Goal: Task Accomplishment & Management: Manage account settings

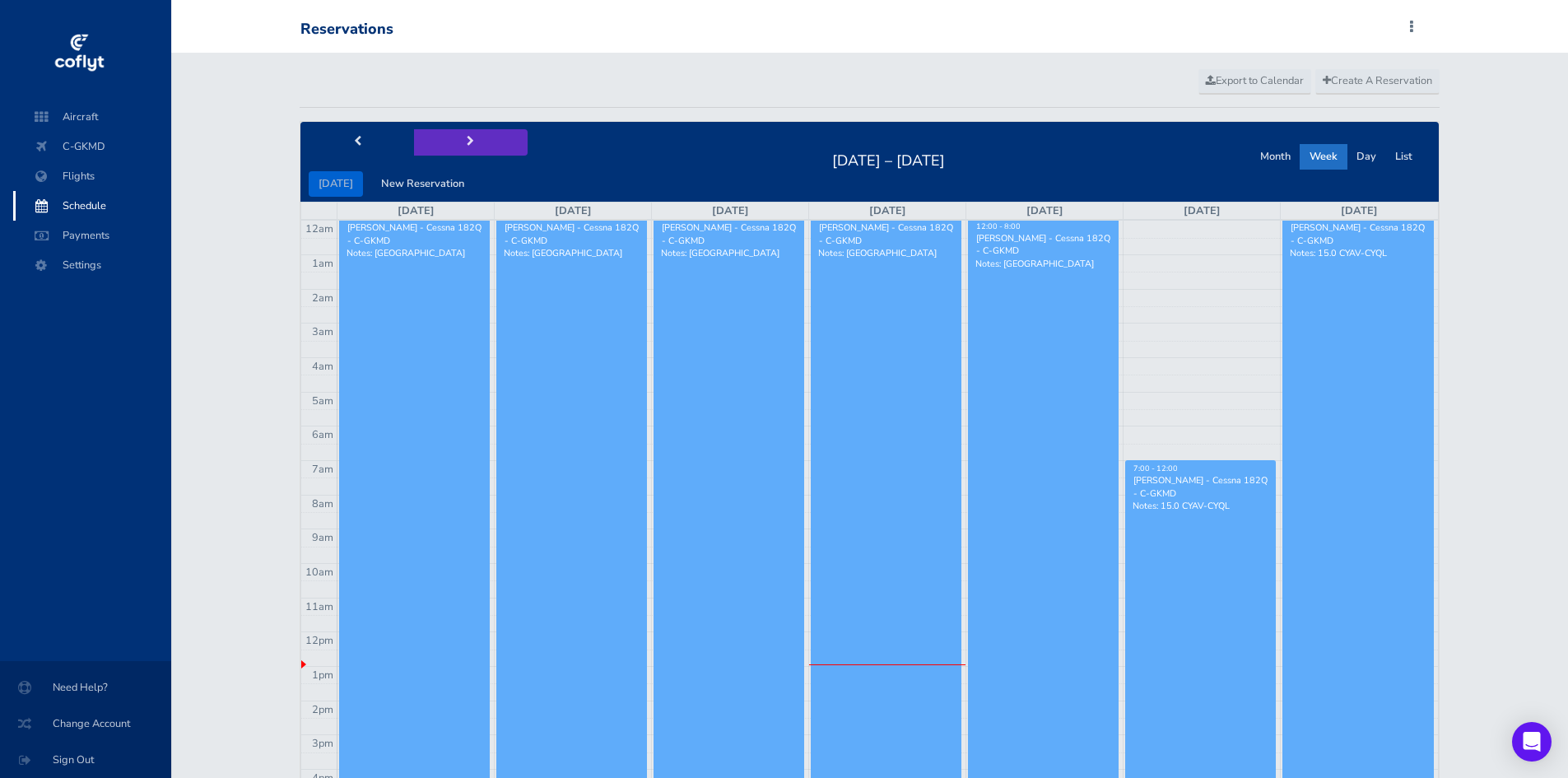
click at [467, 142] on span "next" at bounding box center [470, 141] width 7 height 10
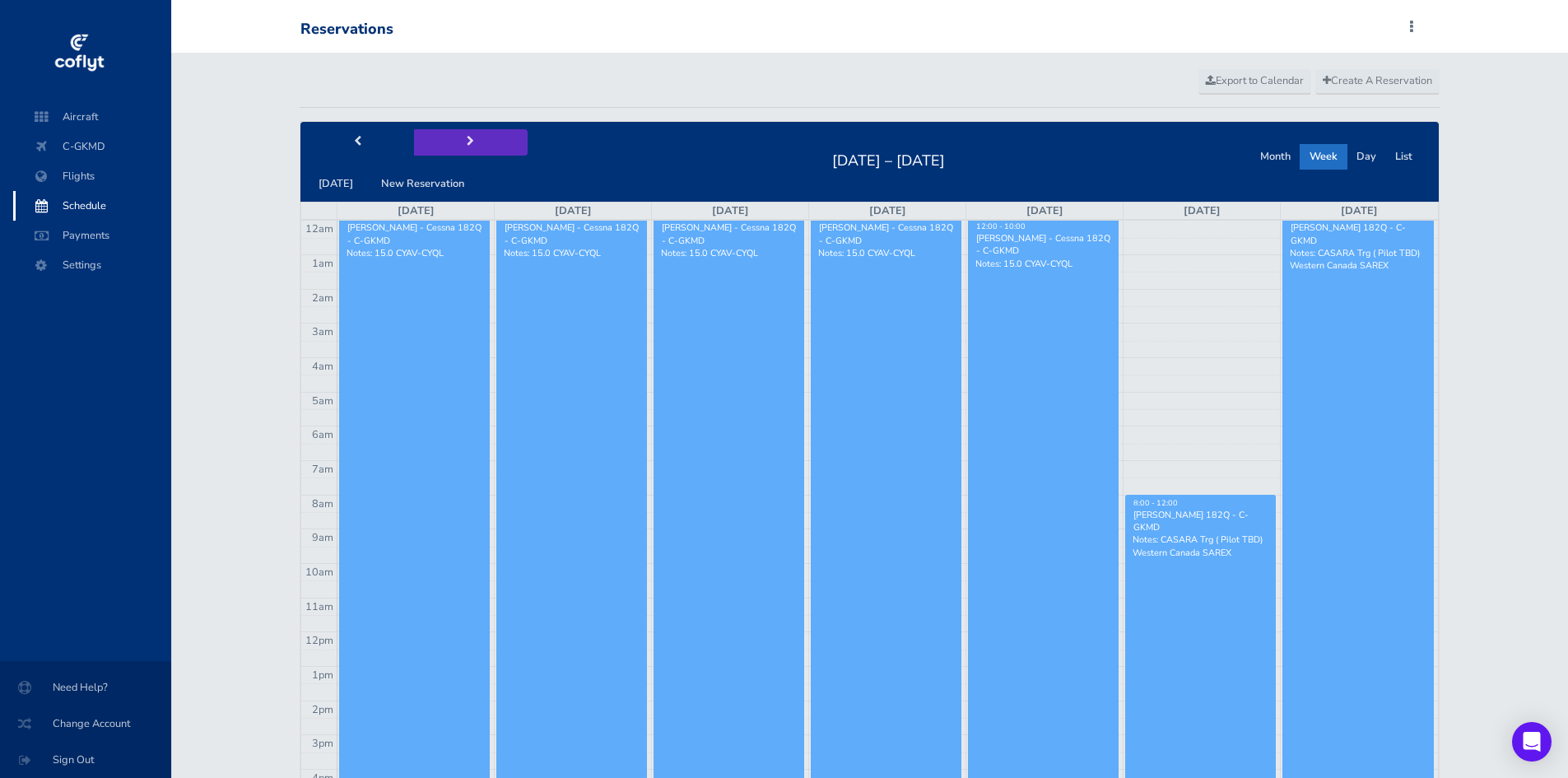
click at [467, 142] on span "next" at bounding box center [470, 141] width 7 height 10
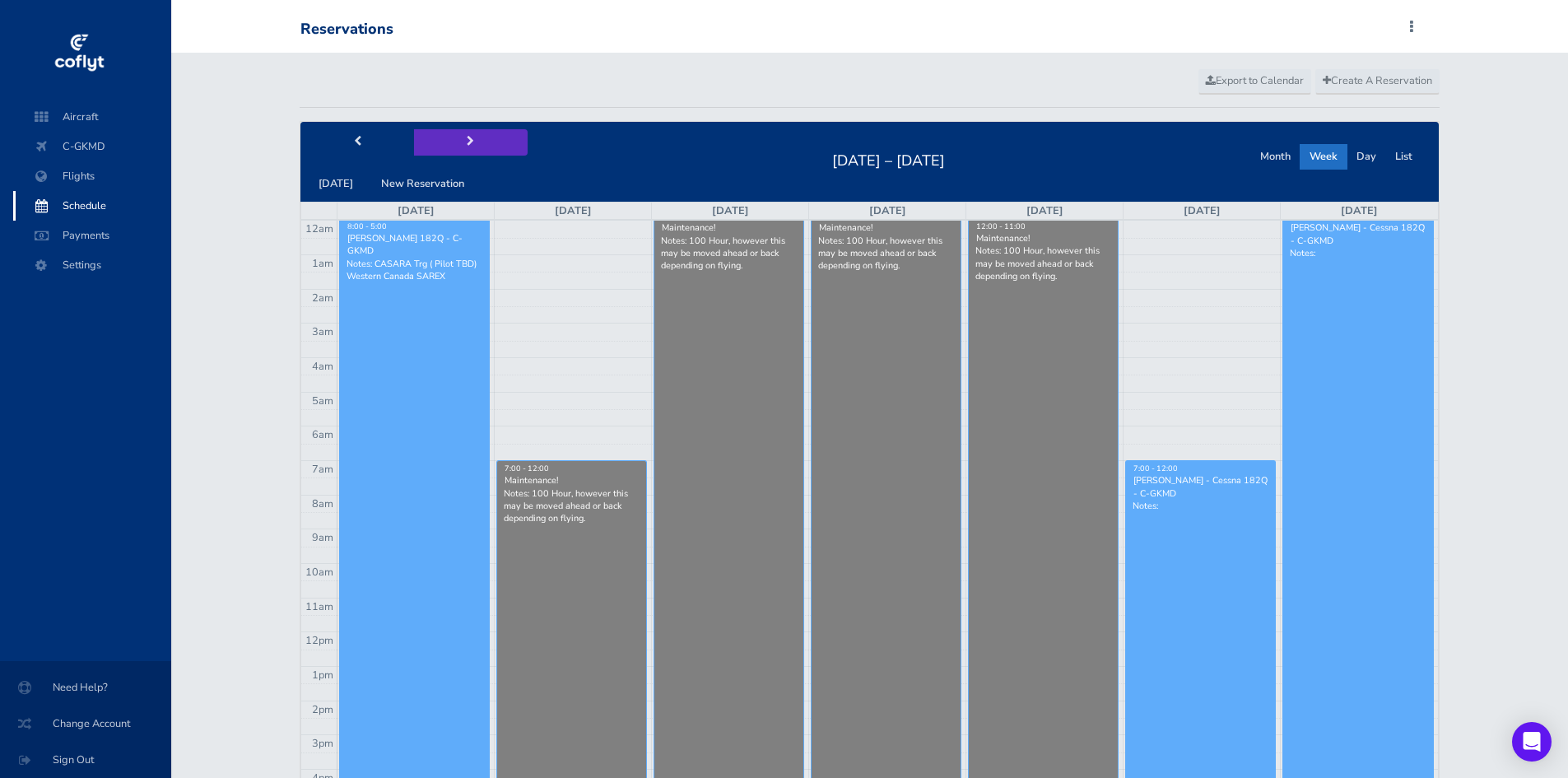
click at [467, 142] on span "next" at bounding box center [470, 141] width 7 height 10
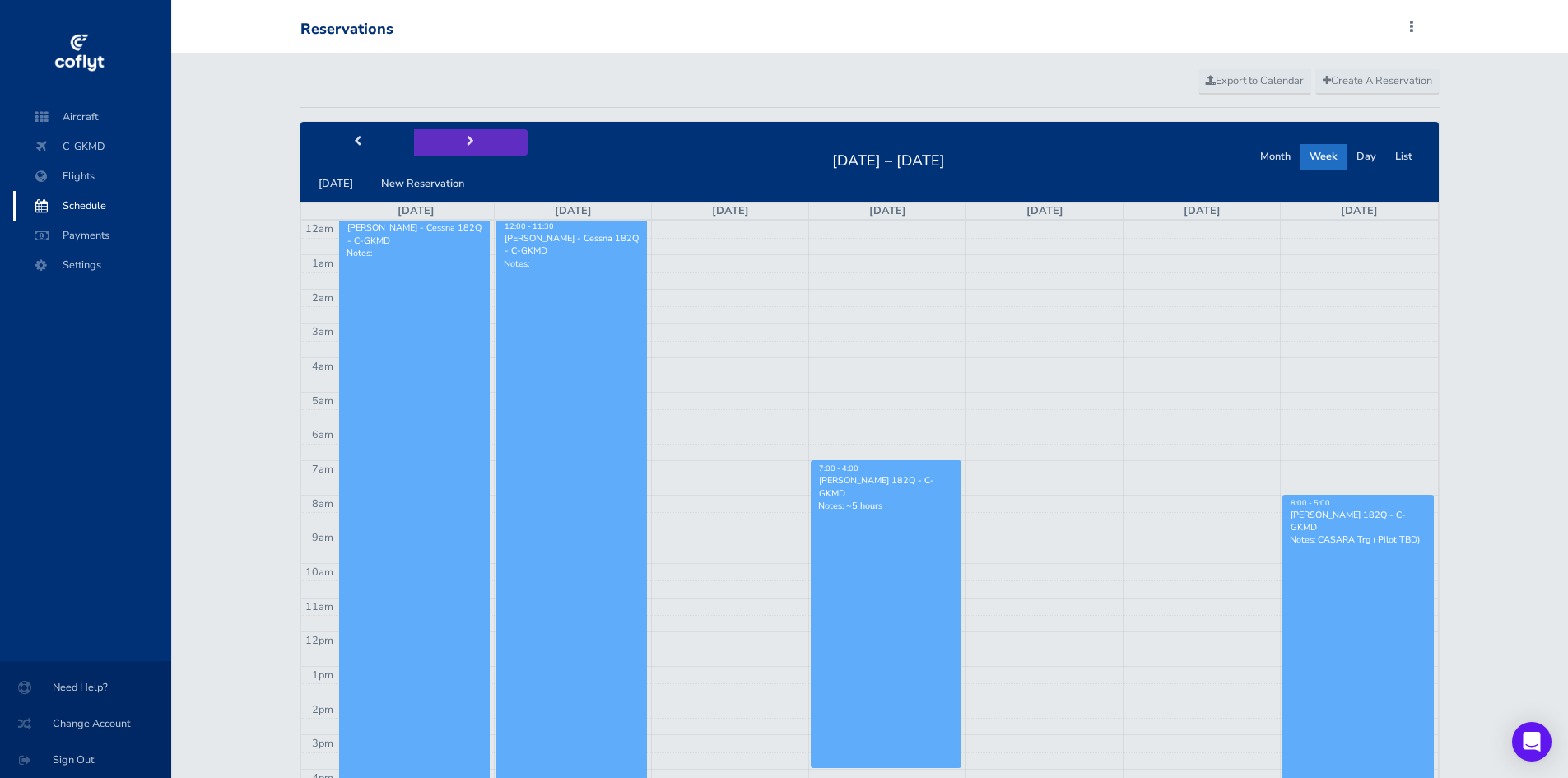
click at [467, 142] on span "next" at bounding box center [470, 141] width 7 height 10
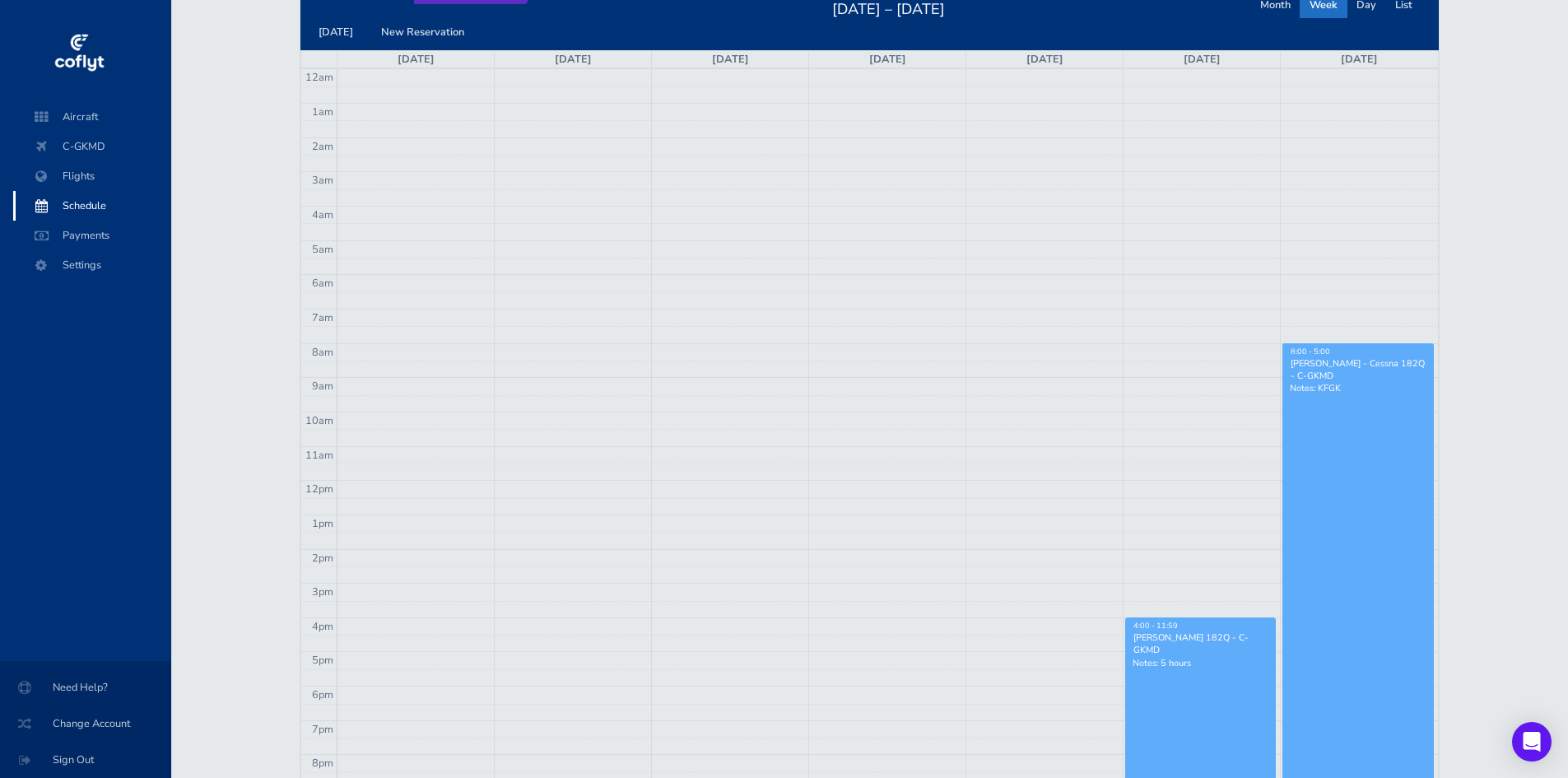
scroll to position [82, 0]
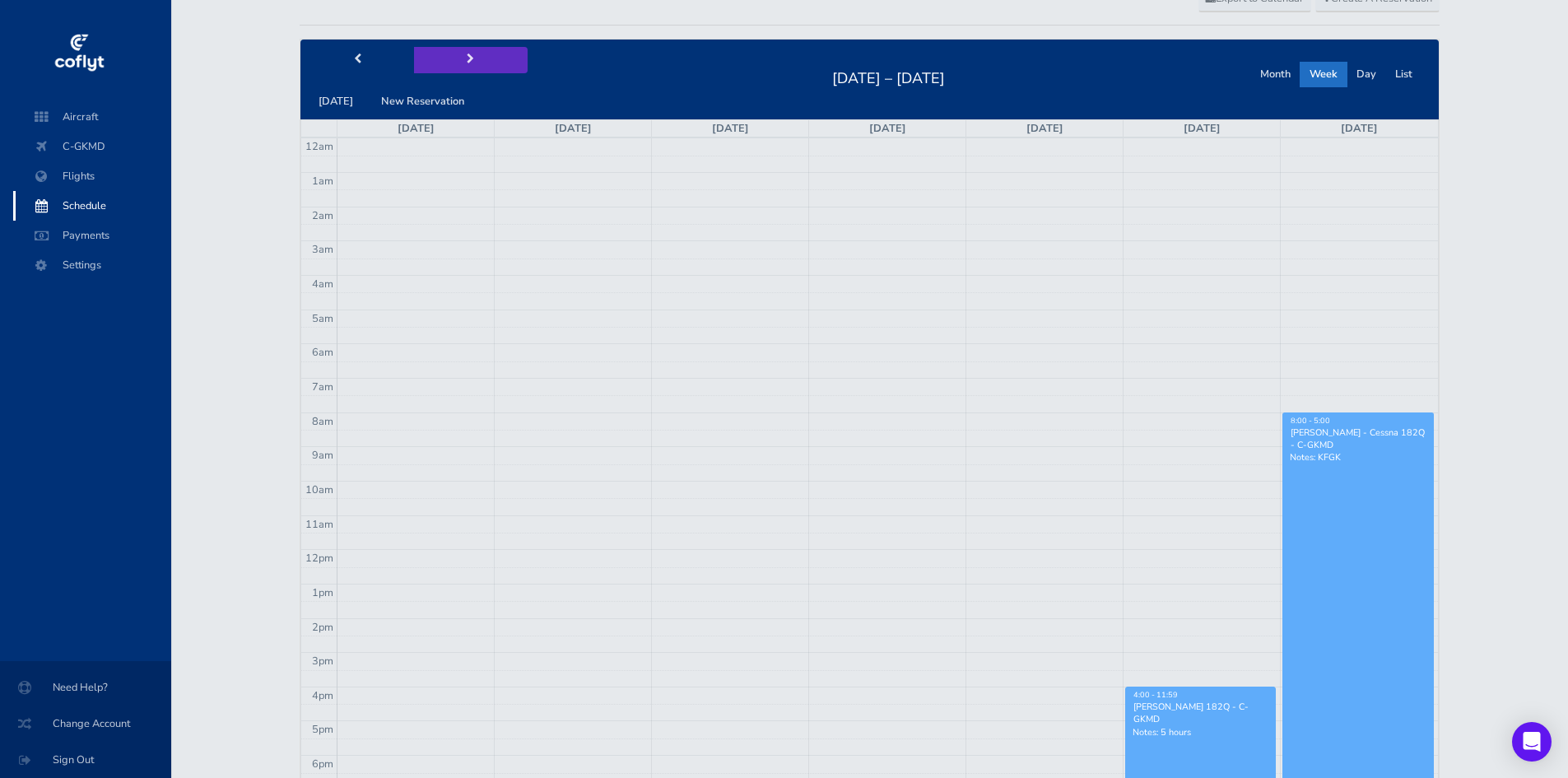
click at [474, 56] on button "next" at bounding box center [471, 59] width 114 height 25
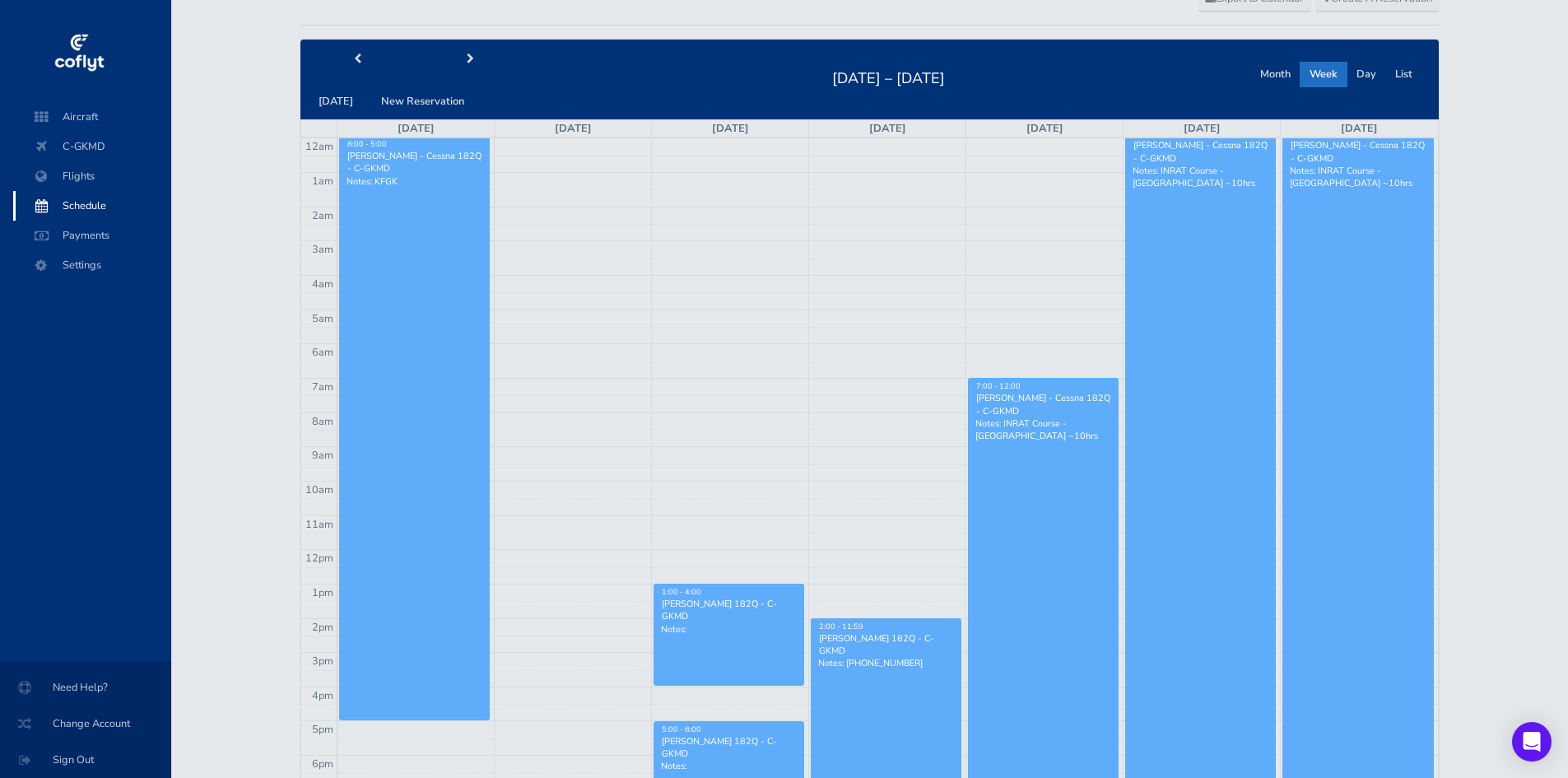
click at [1047, 452] on link "7:00 - 12:00 Bill White - Cessna 182Q - C-GKMD Notes: INRAT Course - Calgary ~1…" at bounding box center [1043, 669] width 150 height 582
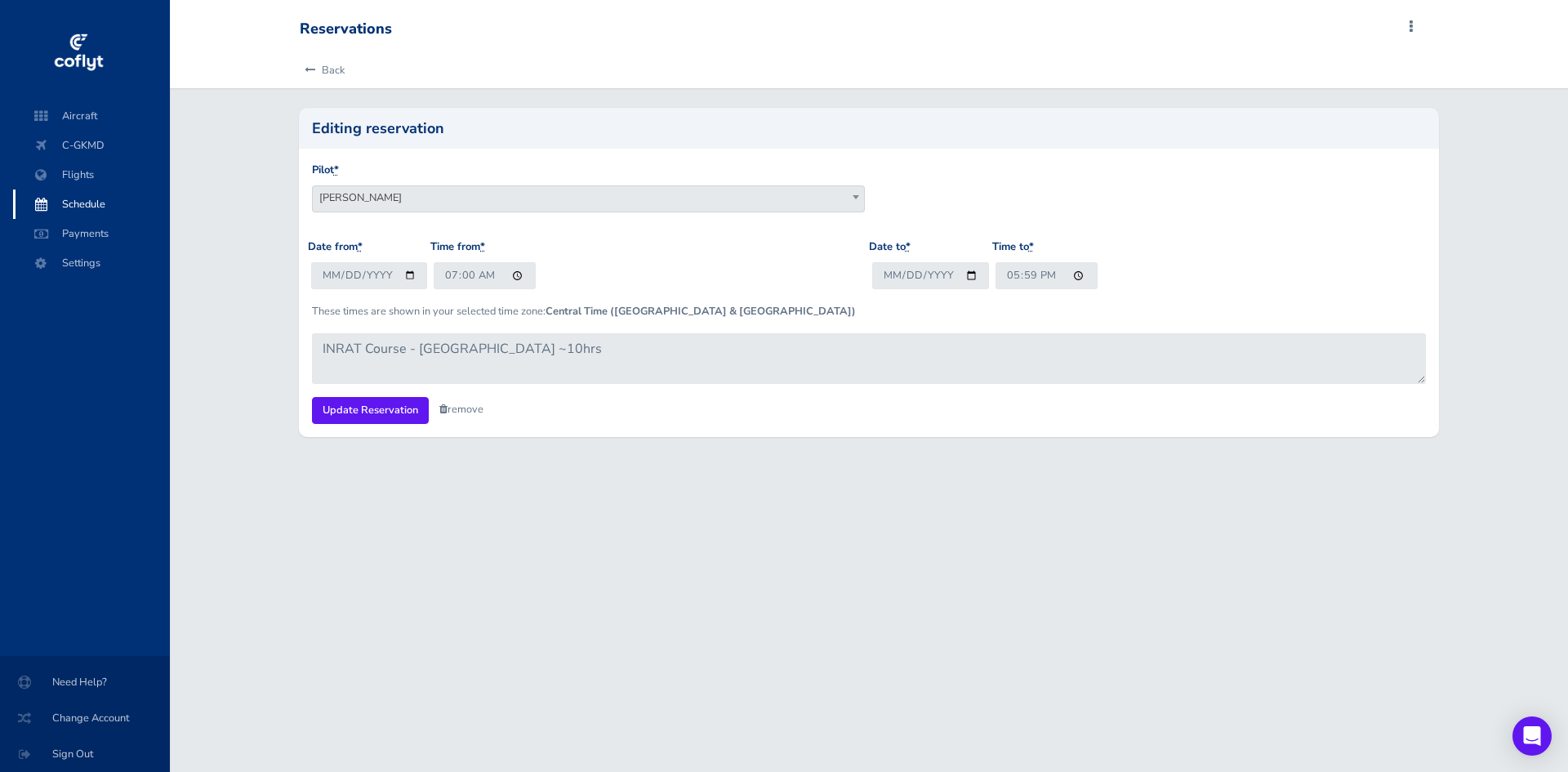
click at [461, 410] on link "remove" at bounding box center [462, 409] width 44 height 15
click at [462, 411] on link "Are you sure?" at bounding box center [479, 411] width 80 height 24
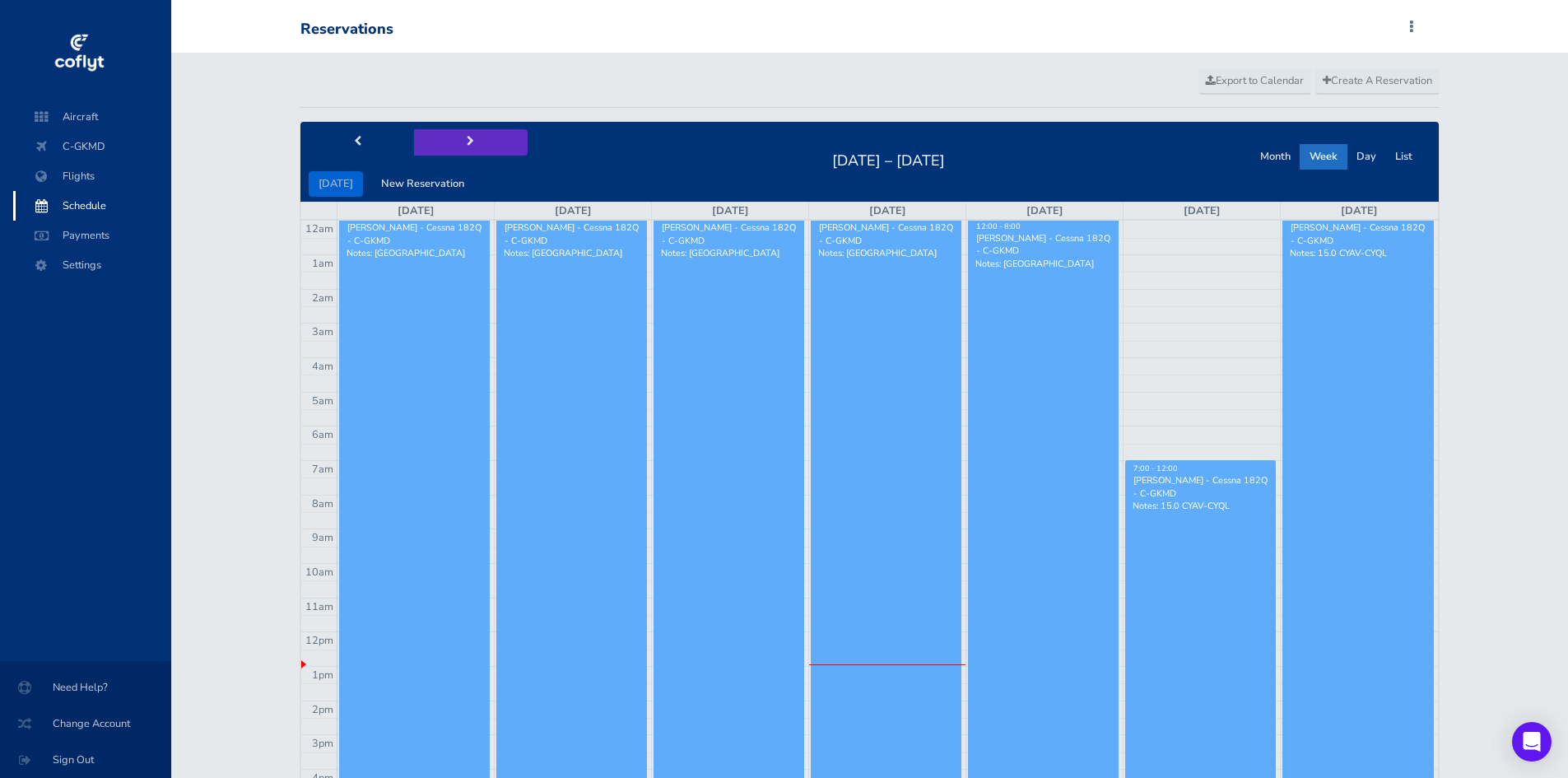
click at [466, 143] on span "next" at bounding box center [470, 141] width 7 height 10
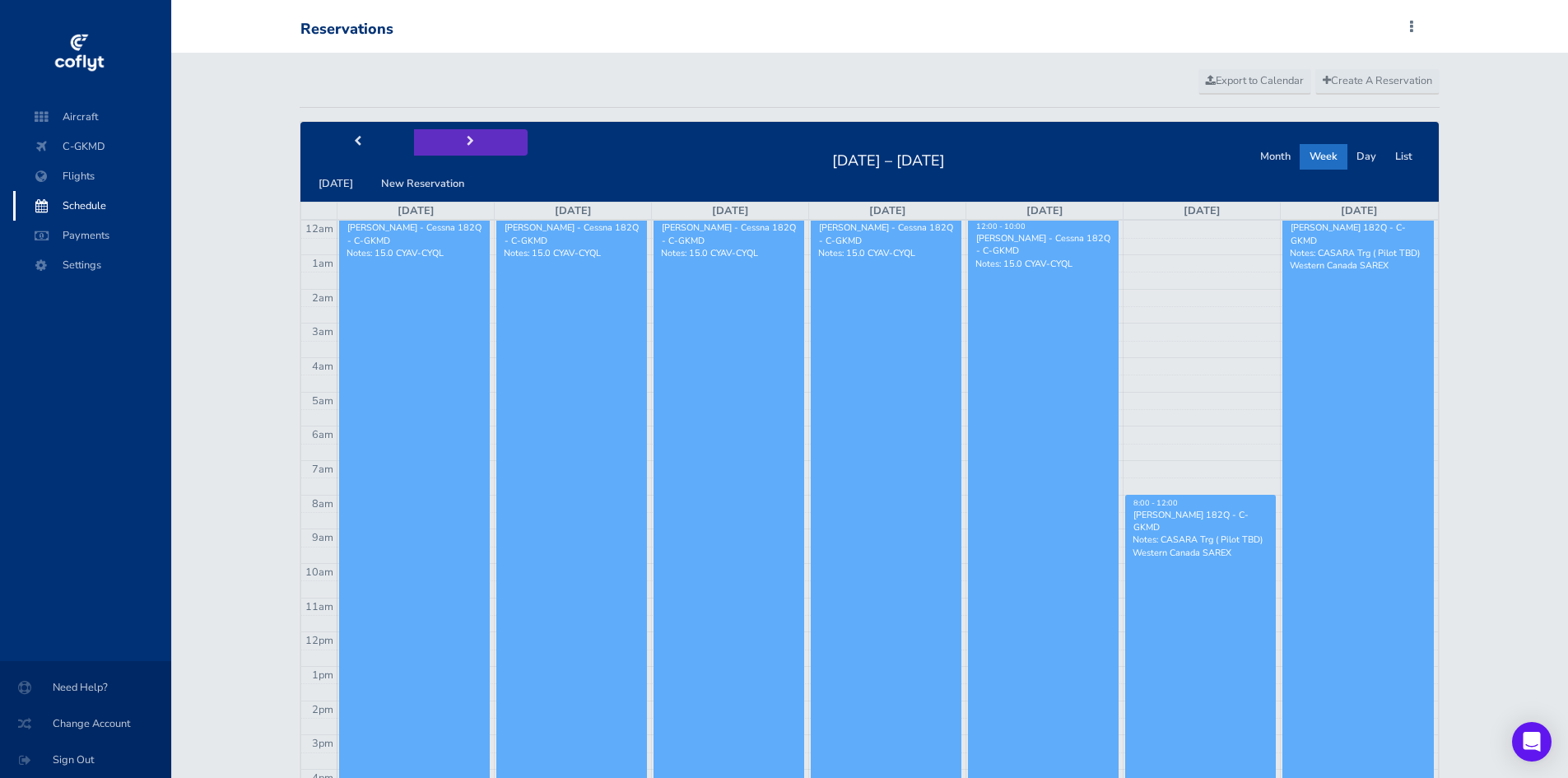
click at [466, 143] on span "next" at bounding box center [470, 141] width 7 height 10
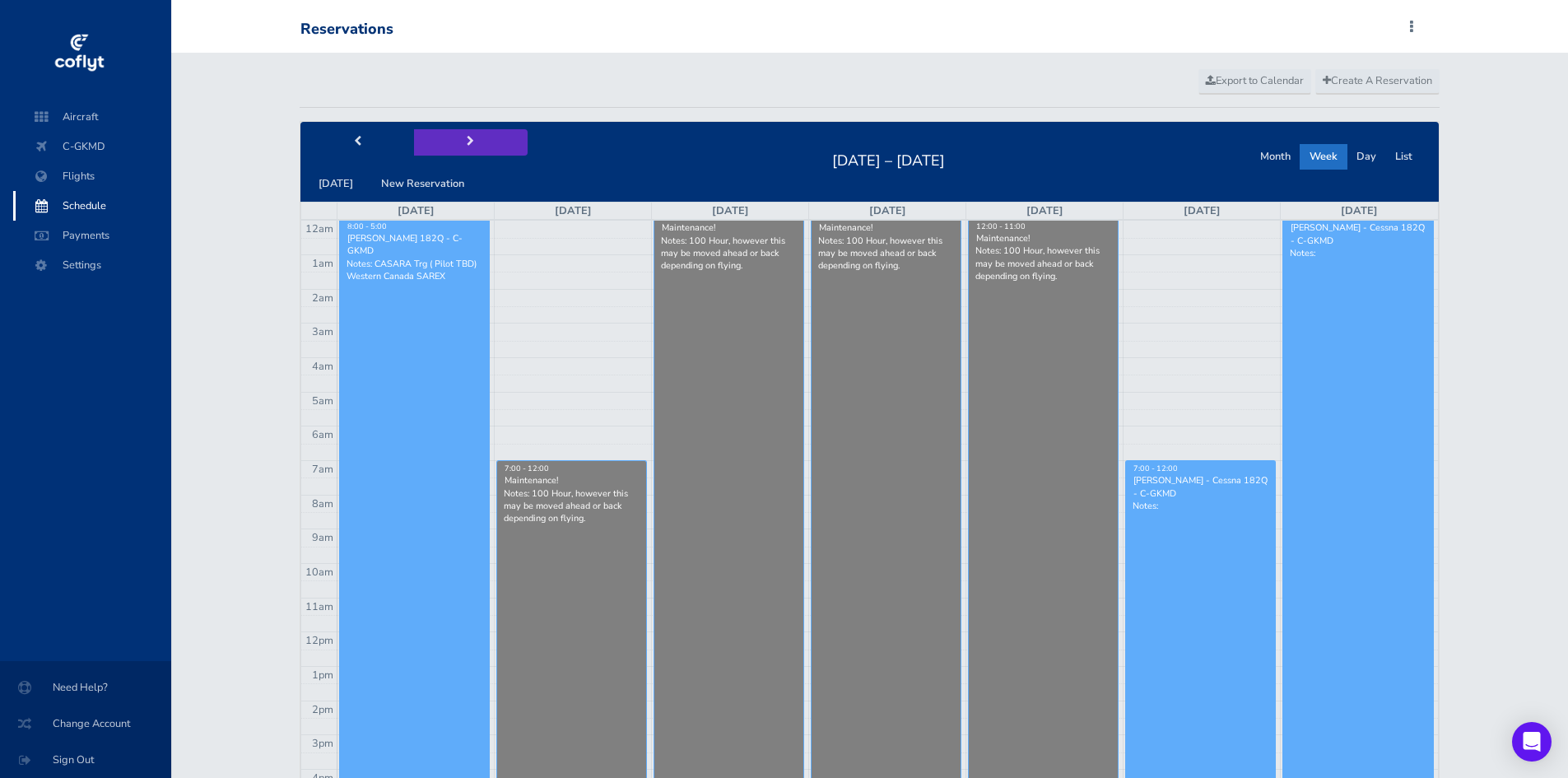
click at [466, 143] on span "next" at bounding box center [470, 141] width 7 height 10
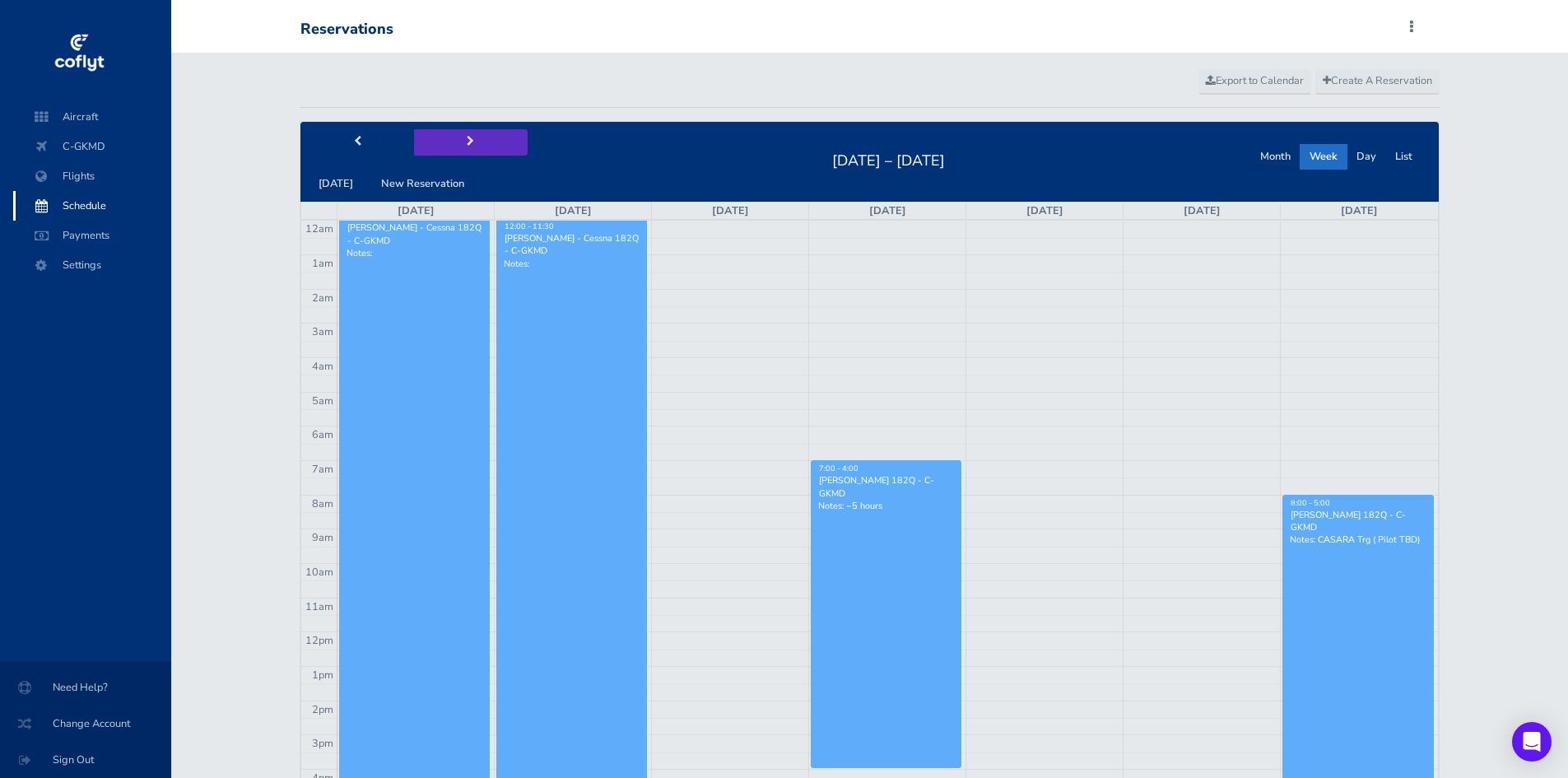
click at [466, 143] on span "next" at bounding box center [470, 141] width 7 height 10
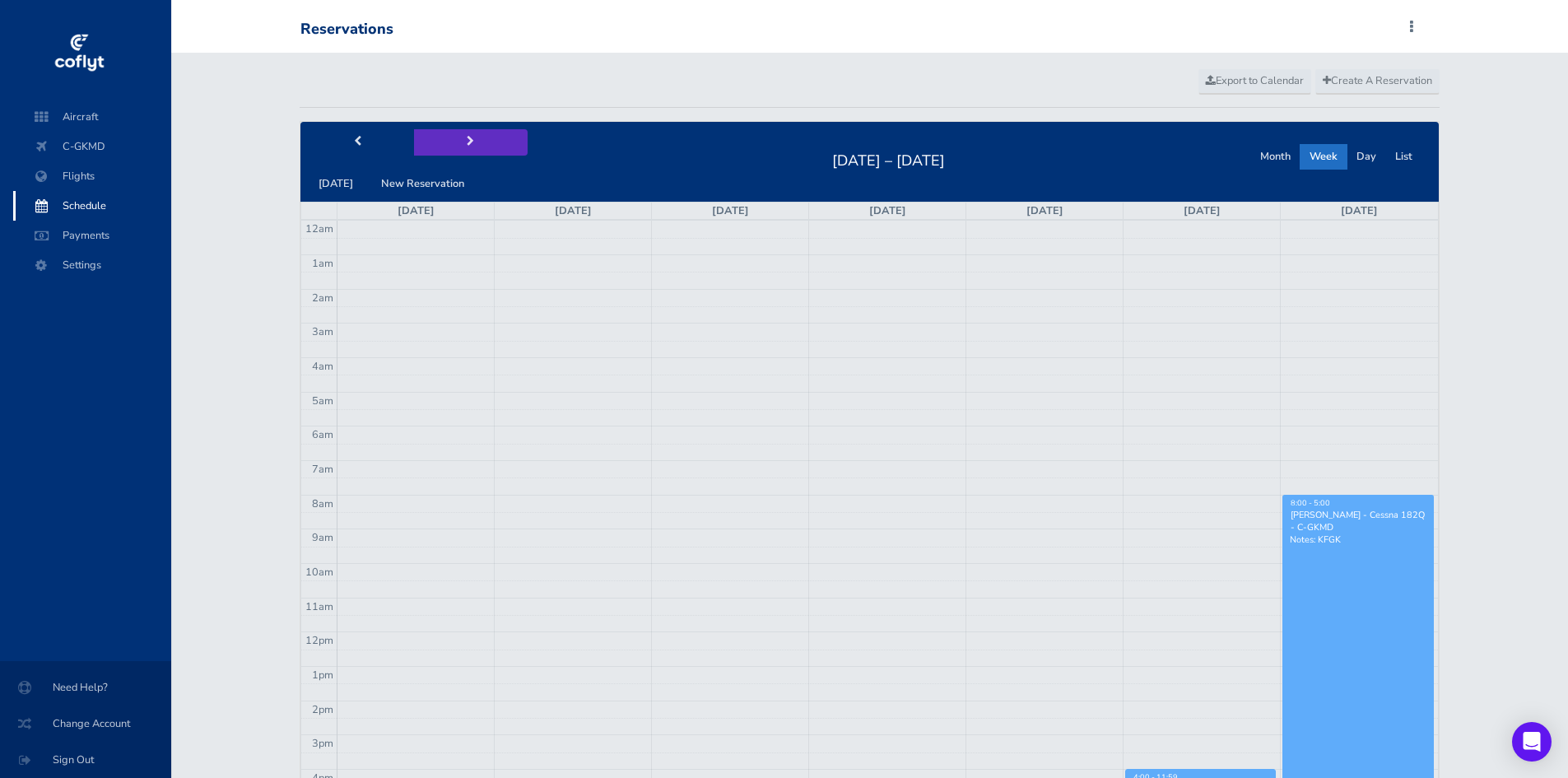
click at [466, 143] on span "next" at bounding box center [470, 141] width 7 height 10
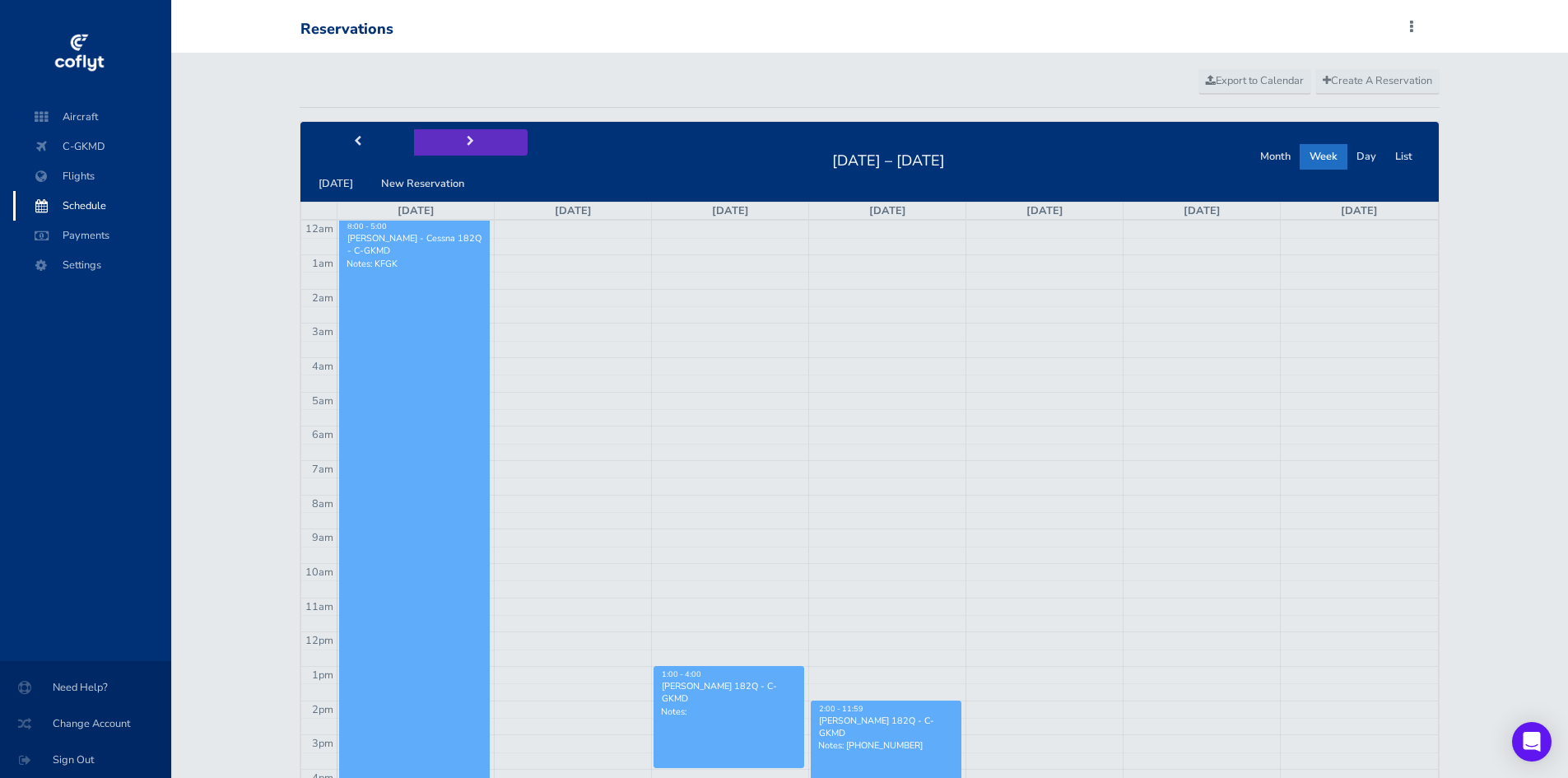
click at [466, 143] on span "next" at bounding box center [470, 141] width 7 height 10
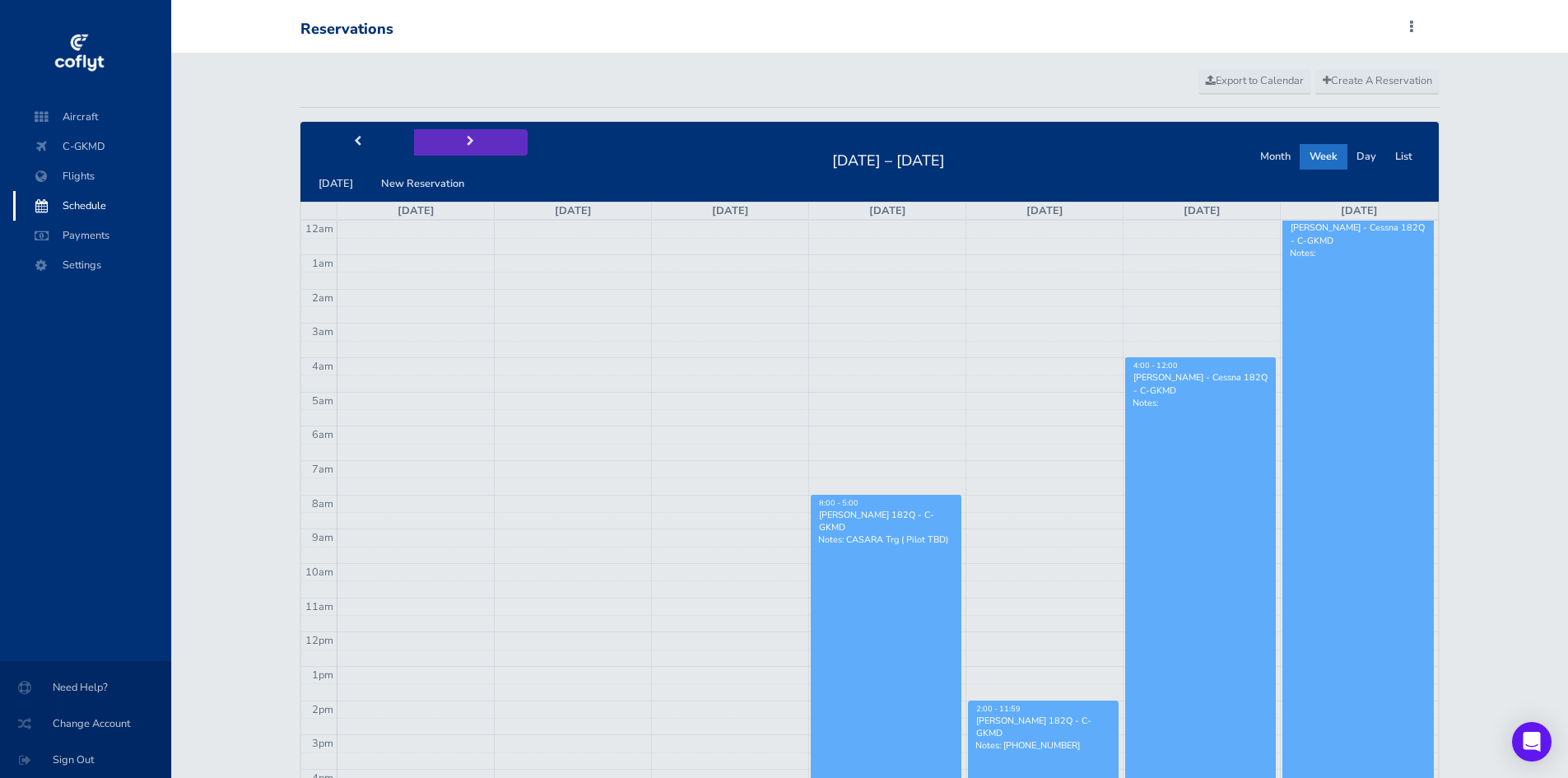
click at [466, 143] on span "next" at bounding box center [470, 141] width 7 height 10
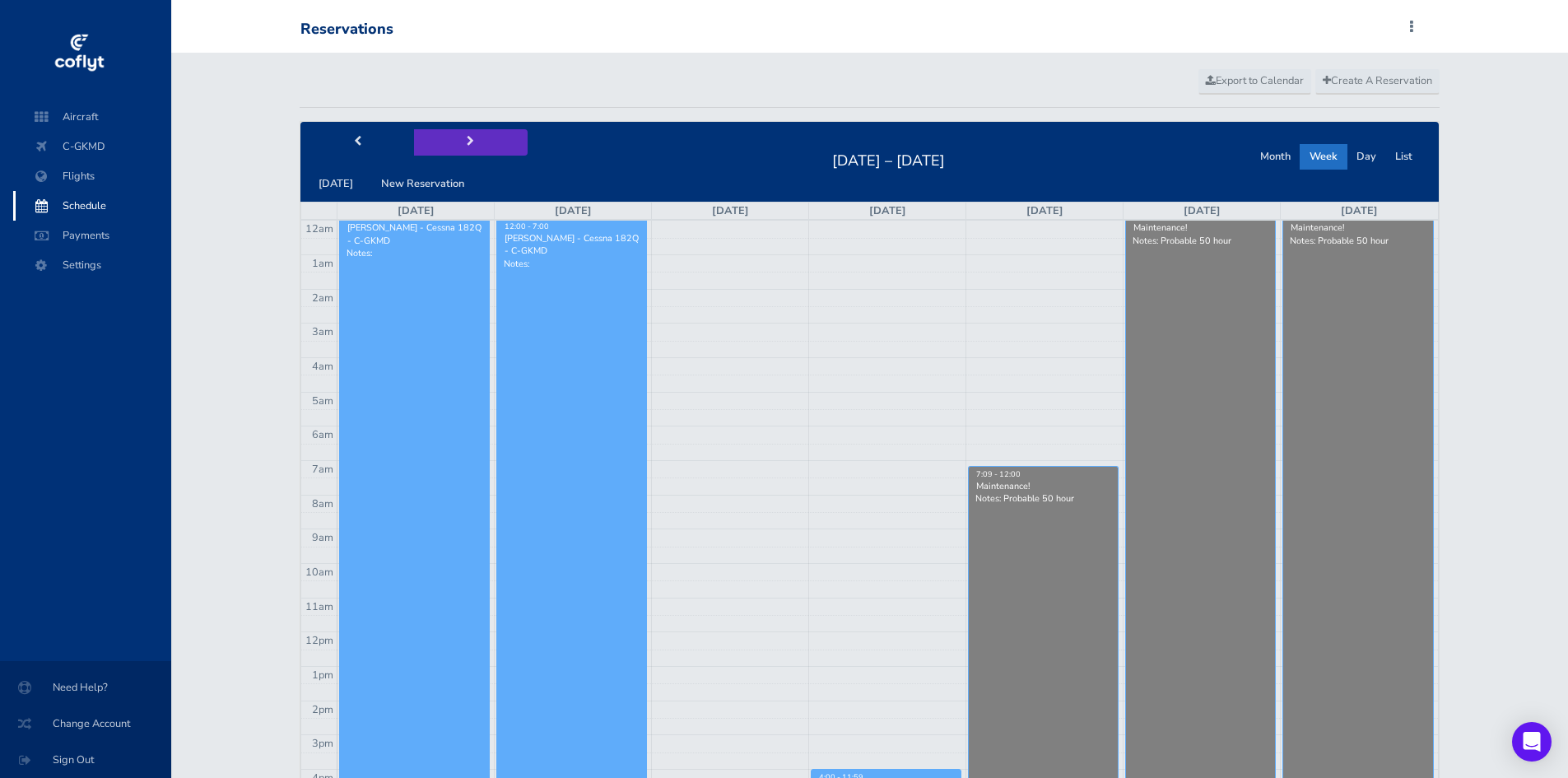
click at [466, 143] on span "next" at bounding box center [470, 141] width 7 height 10
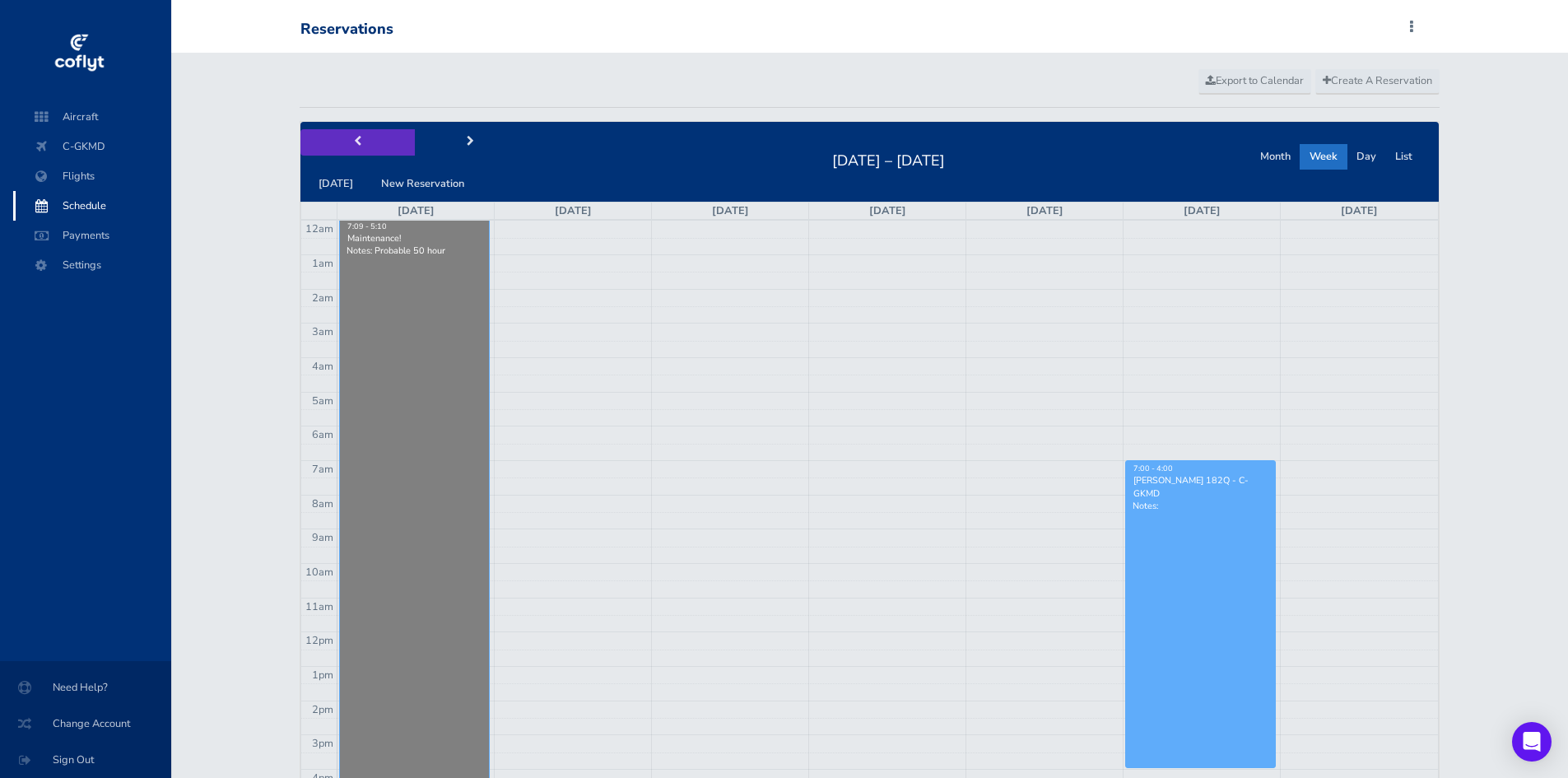
click at [358, 145] on span "prev" at bounding box center [357, 141] width 7 height 10
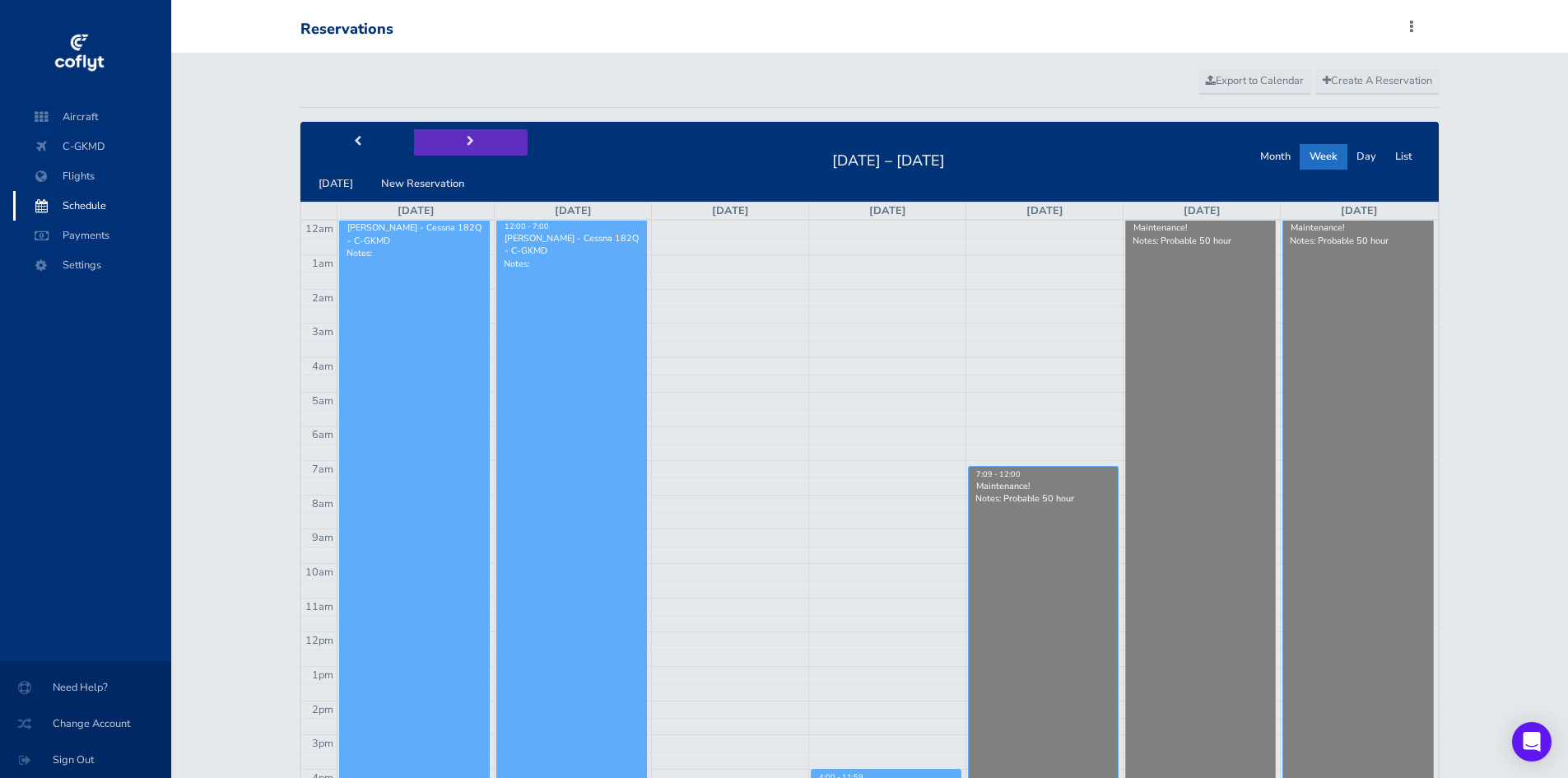
click at [466, 143] on span "next" at bounding box center [470, 141] width 7 height 10
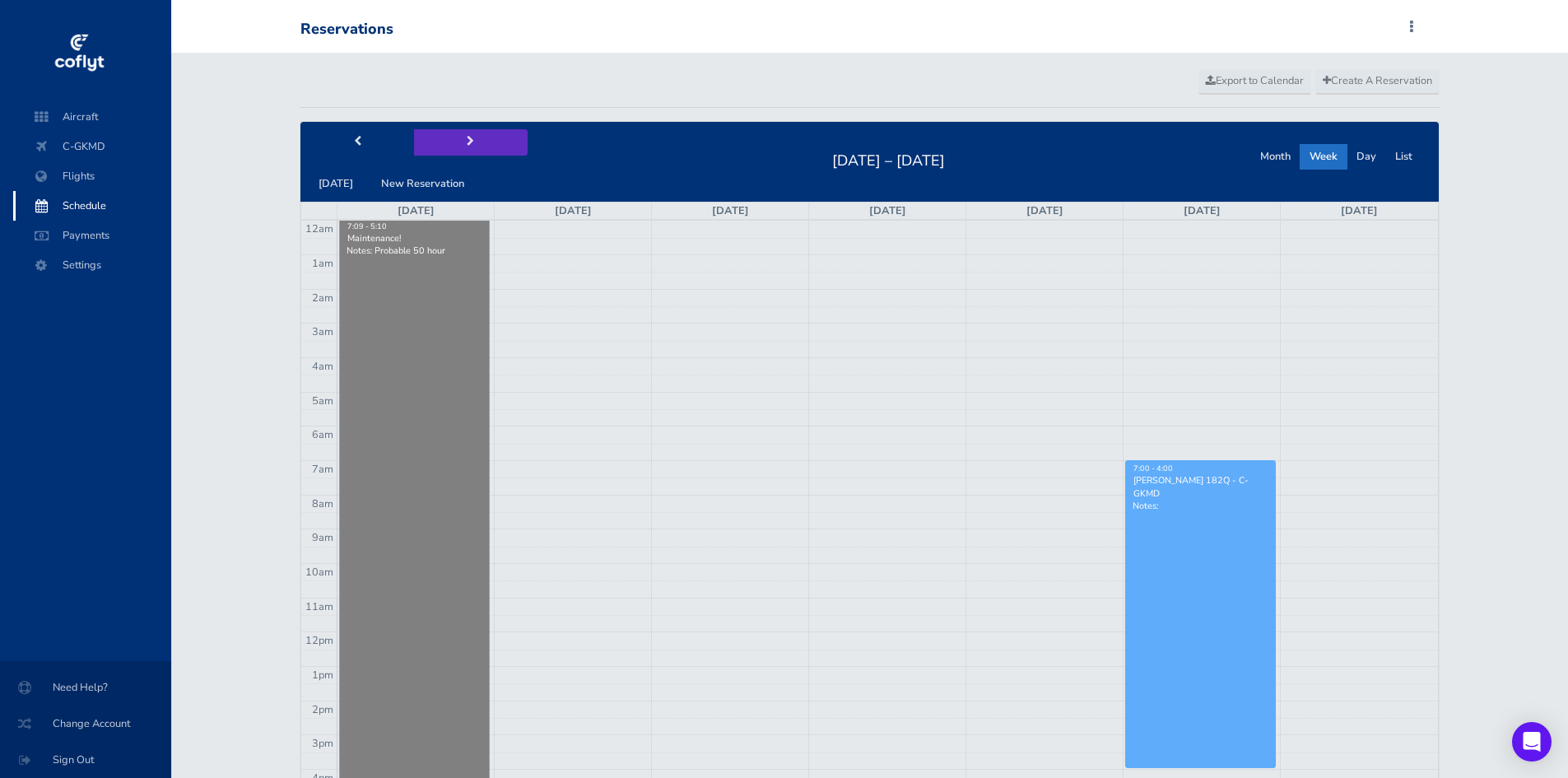
click at [466, 143] on span "next" at bounding box center [470, 141] width 7 height 10
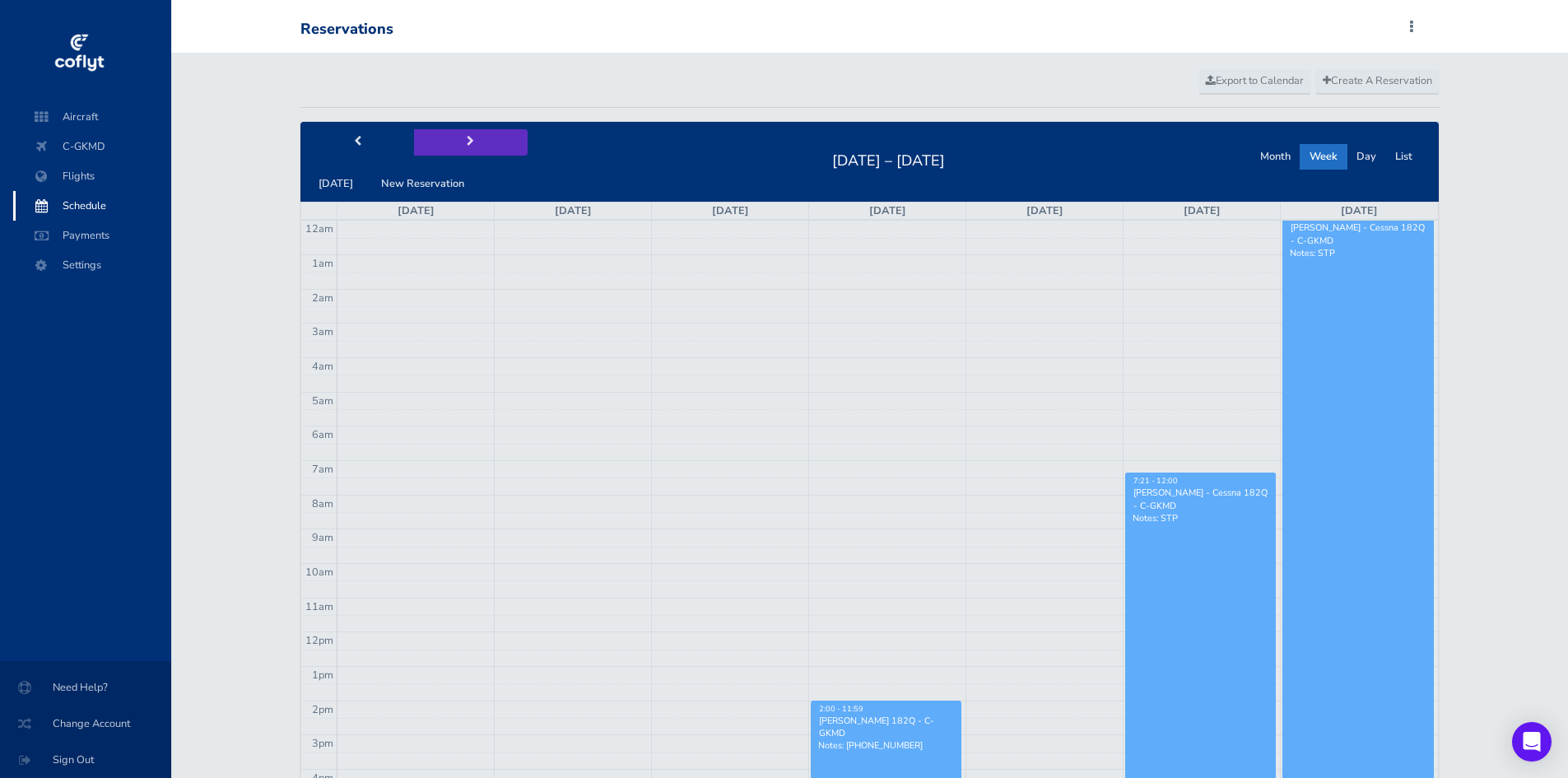
click at [466, 143] on span "next" at bounding box center [470, 141] width 7 height 10
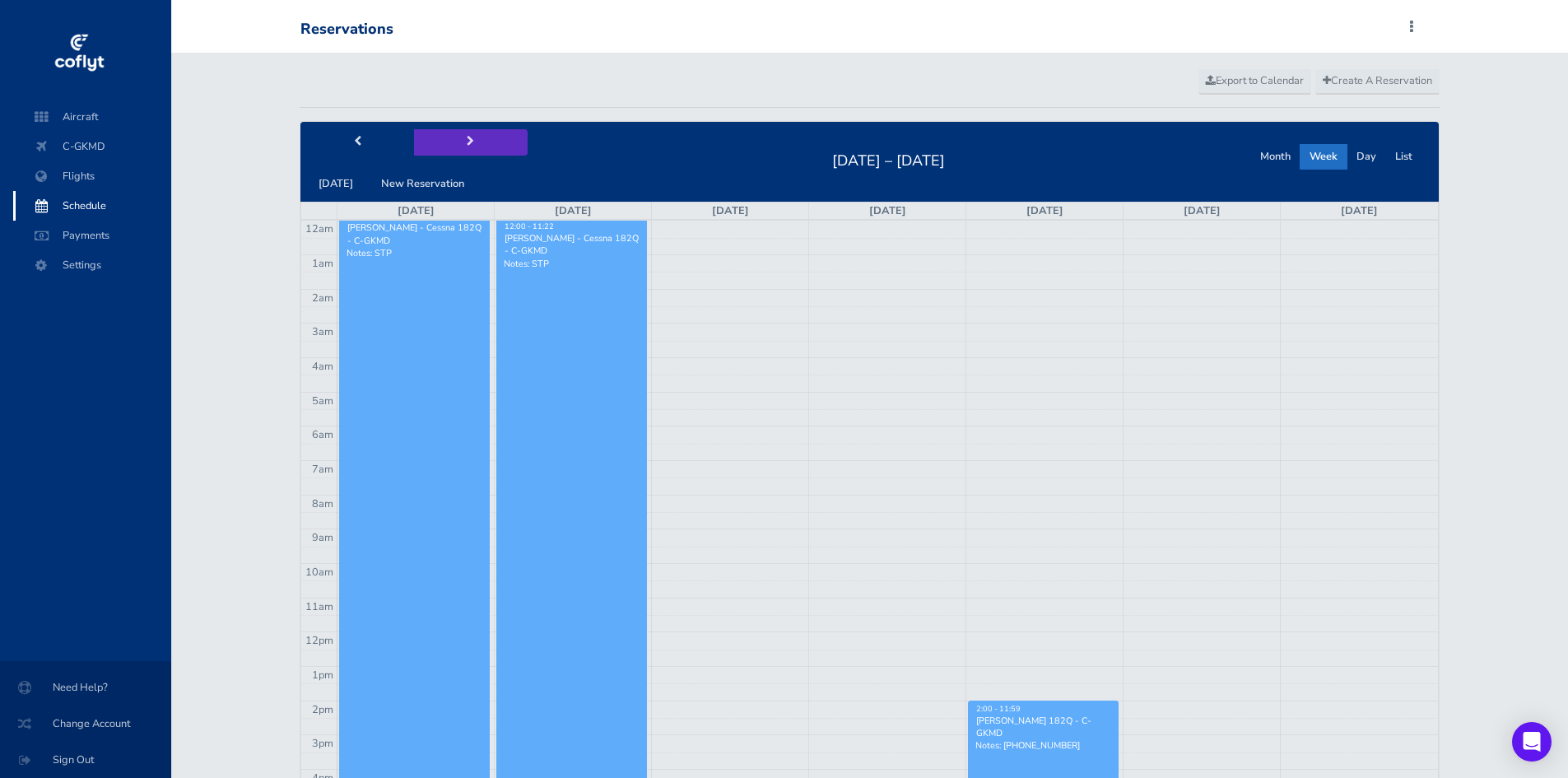
click at [466, 143] on span "next" at bounding box center [470, 141] width 7 height 10
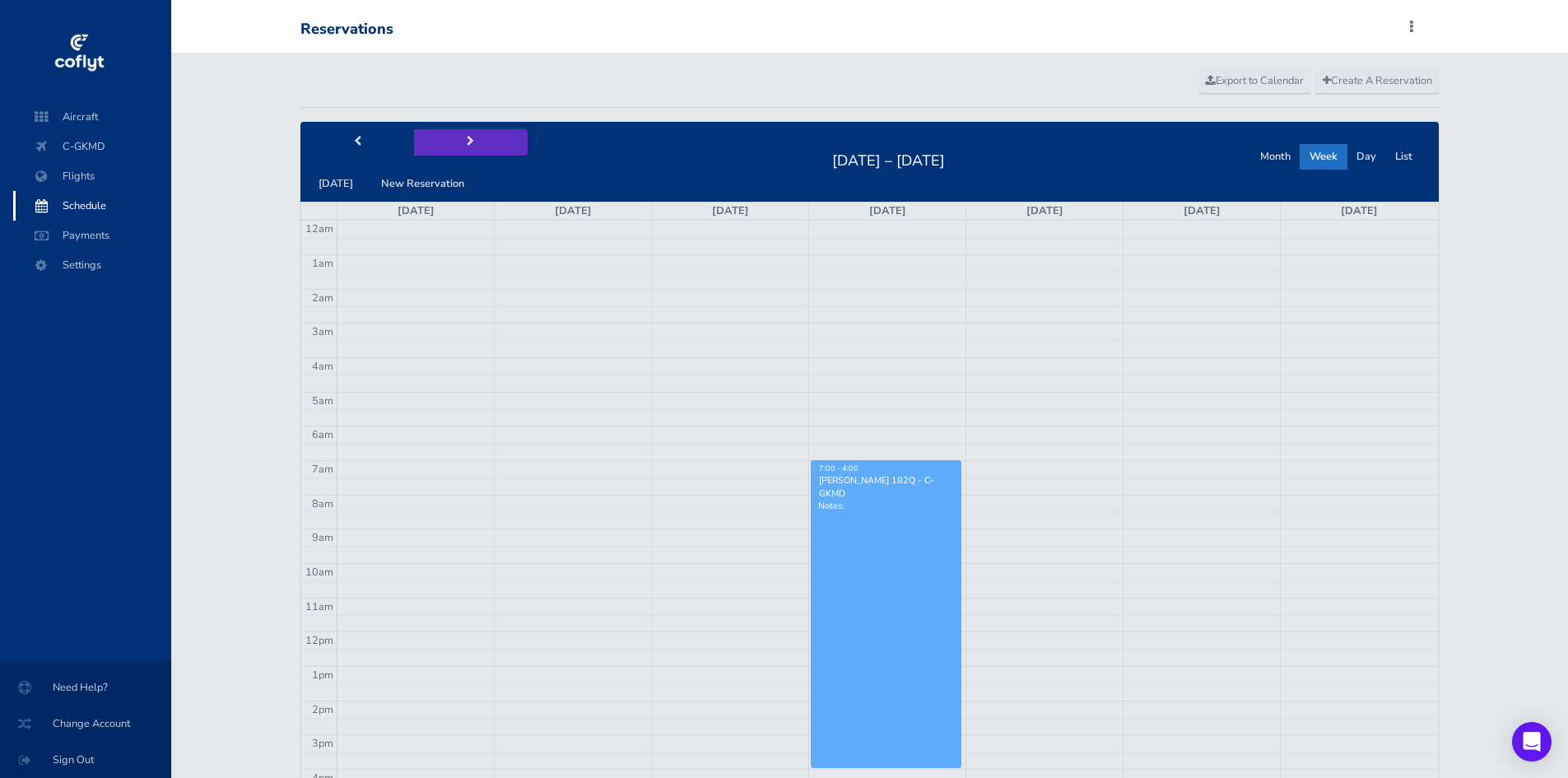
click at [466, 143] on span "next" at bounding box center [470, 141] width 7 height 10
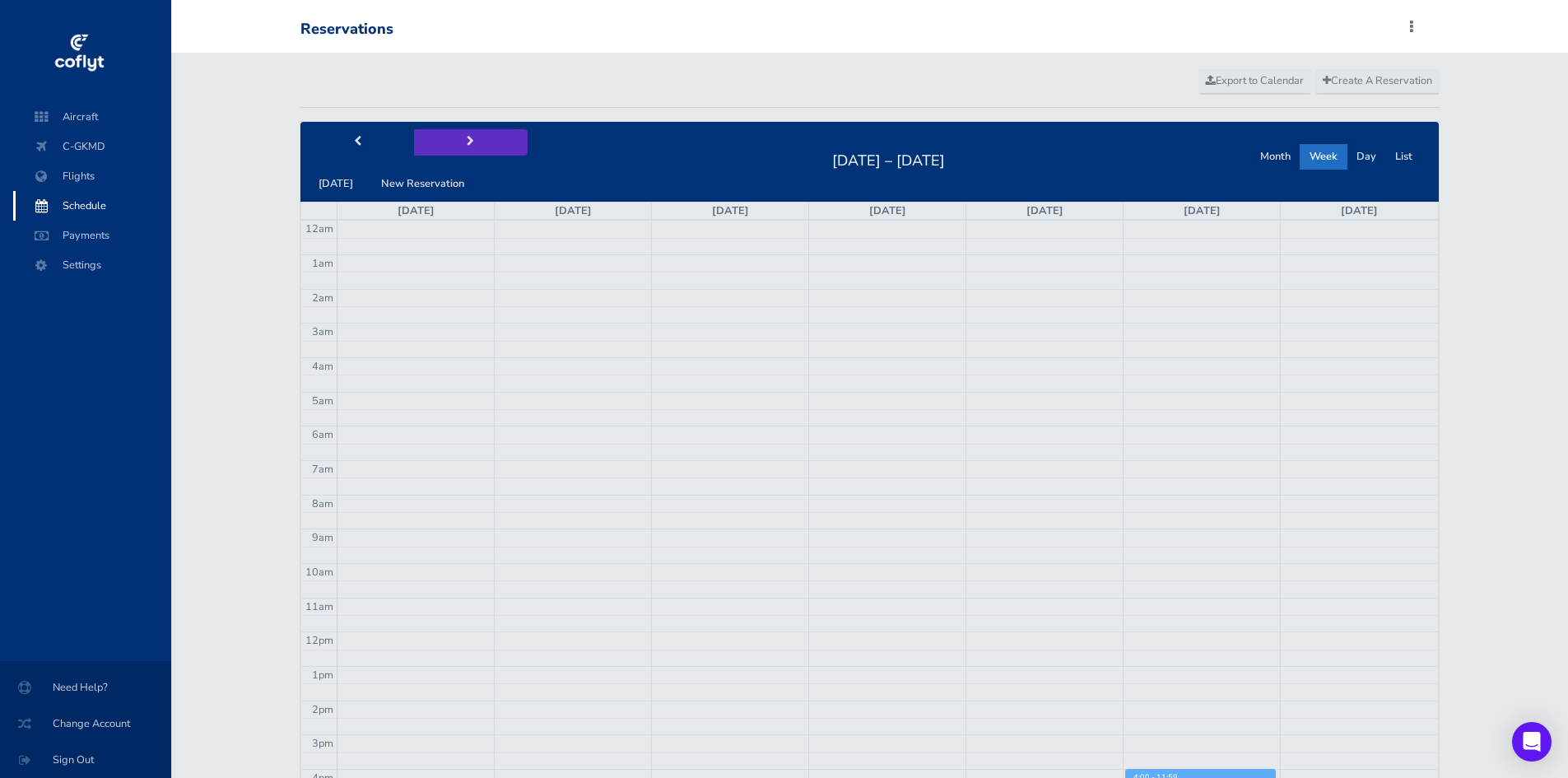
click at [466, 143] on span "next" at bounding box center [470, 141] width 7 height 10
